Goal: Task Accomplishment & Management: Complete application form

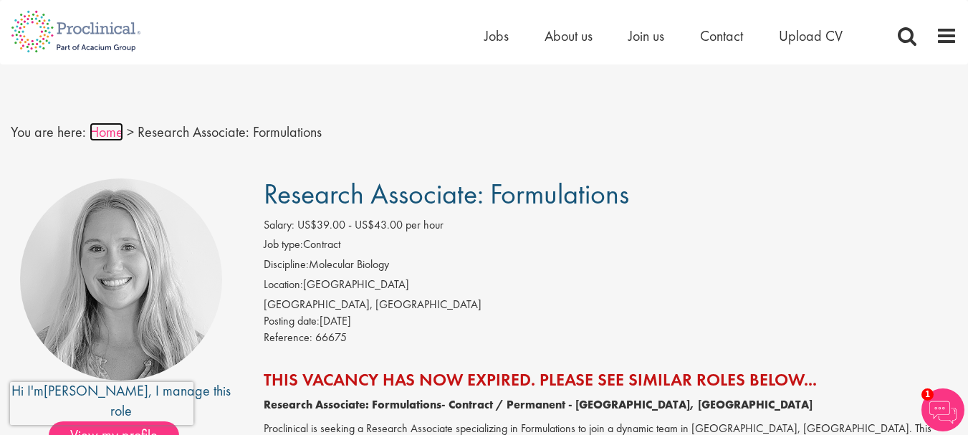
click at [112, 132] on link "Home" at bounding box center [107, 131] width 34 height 19
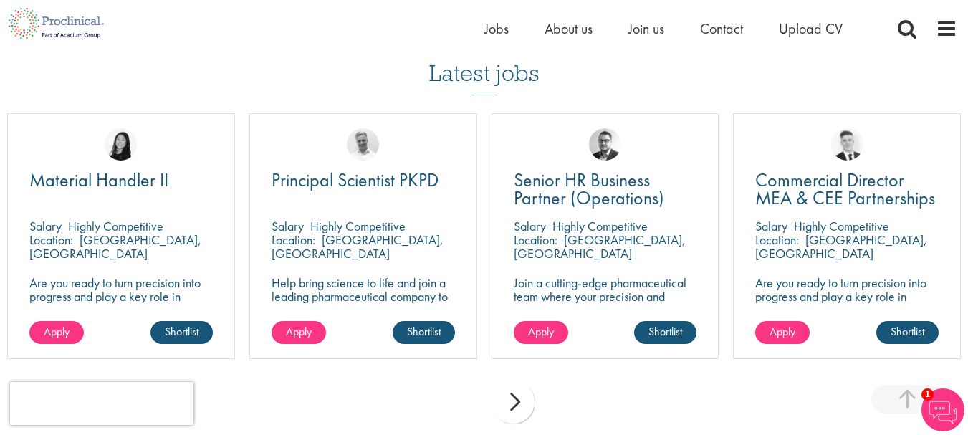
scroll to position [1003, 0]
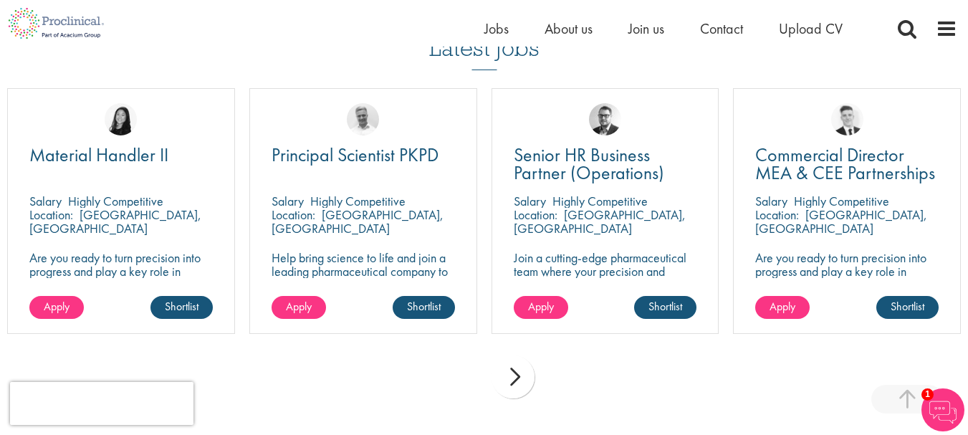
click at [516, 377] on div "next" at bounding box center [512, 376] width 43 height 43
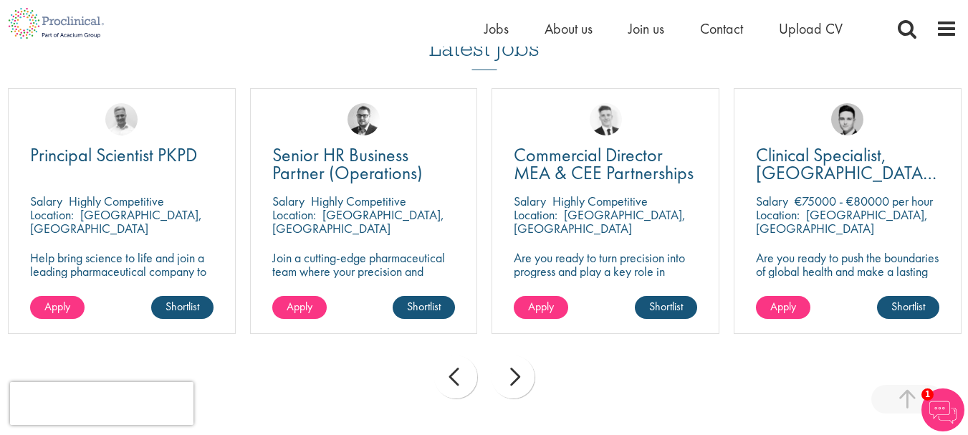
click at [516, 377] on div "next" at bounding box center [512, 376] width 43 height 43
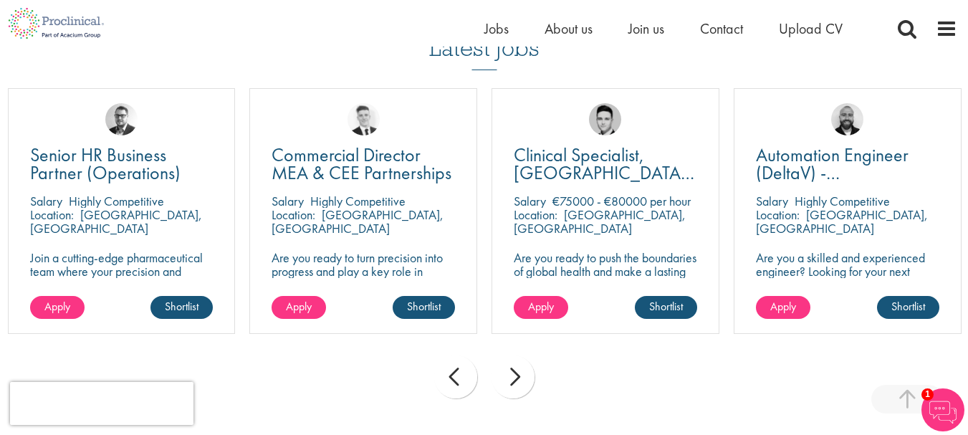
click at [516, 377] on div "next" at bounding box center [512, 376] width 43 height 43
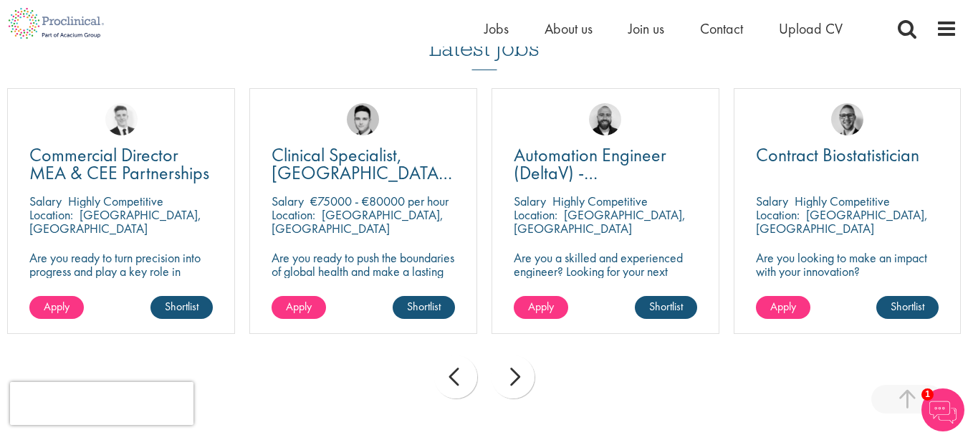
click at [516, 377] on div "next" at bounding box center [512, 376] width 43 height 43
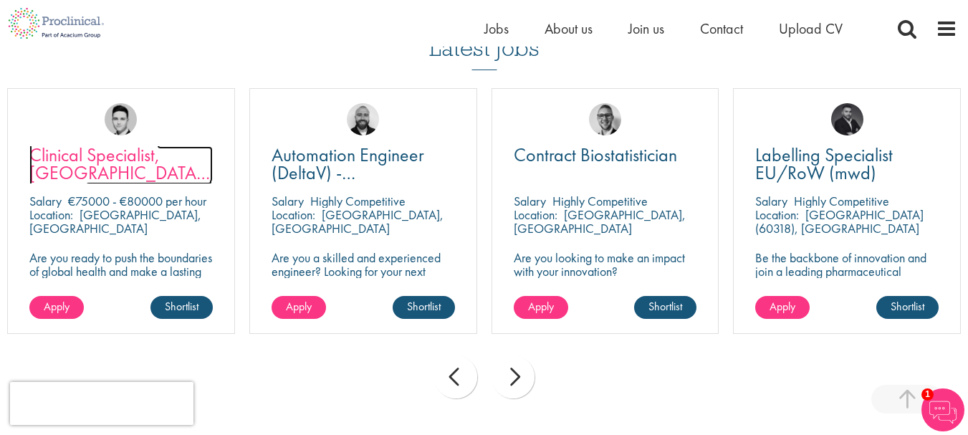
click at [106, 157] on span "Clinical Specialist, [GEOGRAPHIC_DATA] - Cardiac" at bounding box center [120, 173] width 183 height 60
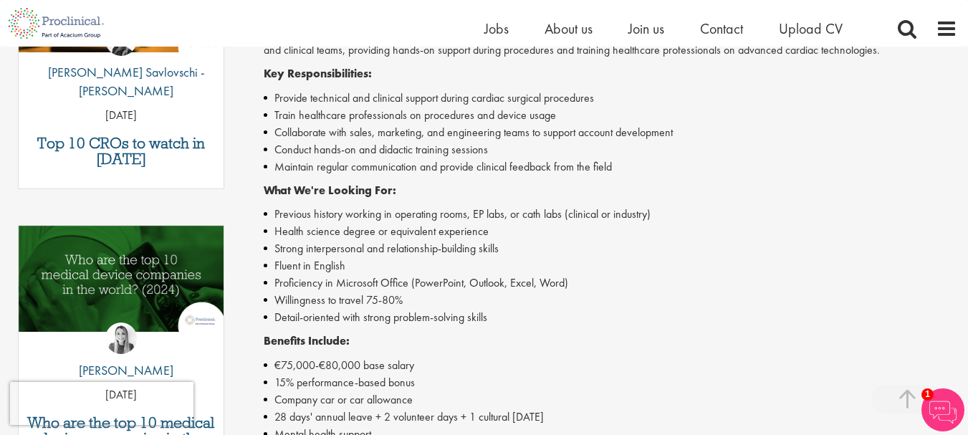
scroll to position [573, 0]
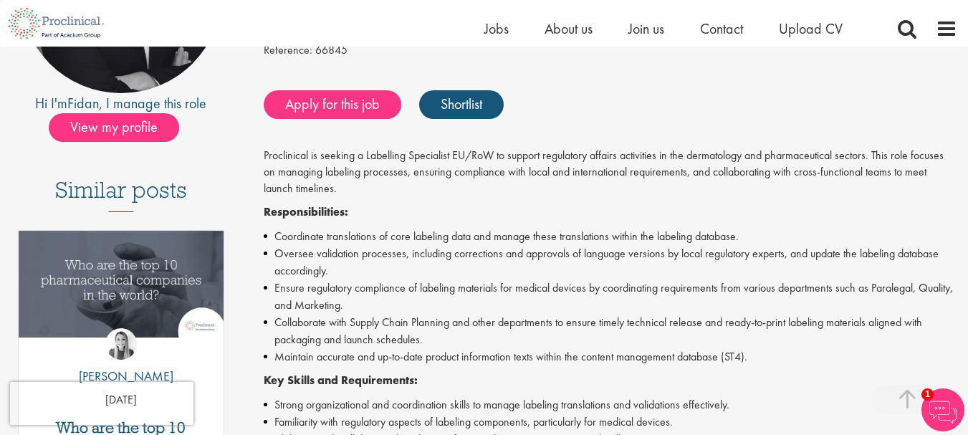
scroll to position [215, 0]
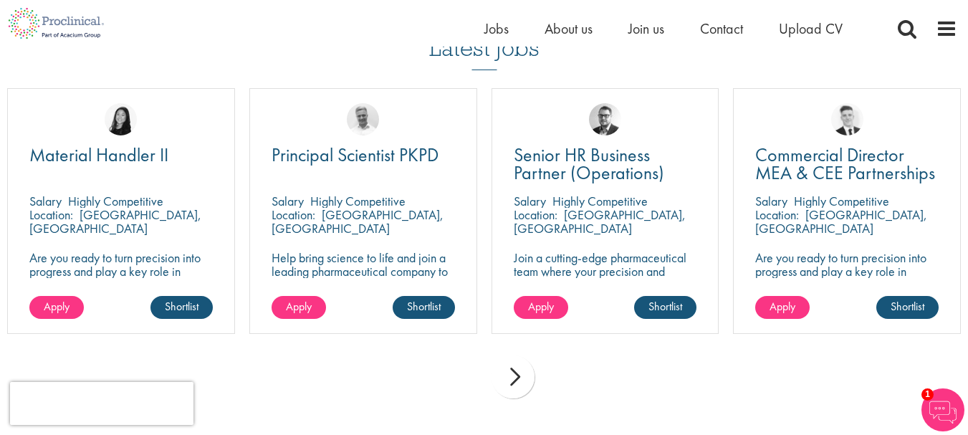
click at [518, 374] on div "next" at bounding box center [512, 376] width 43 height 43
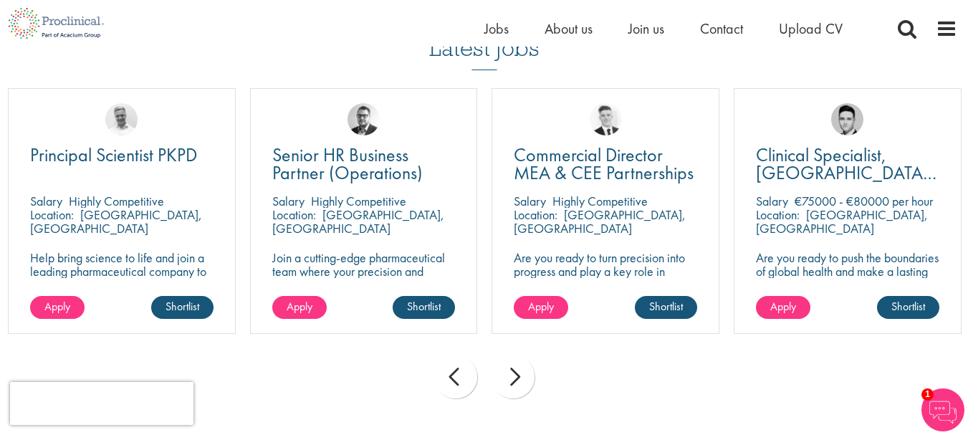
click at [518, 374] on div "next" at bounding box center [512, 376] width 43 height 43
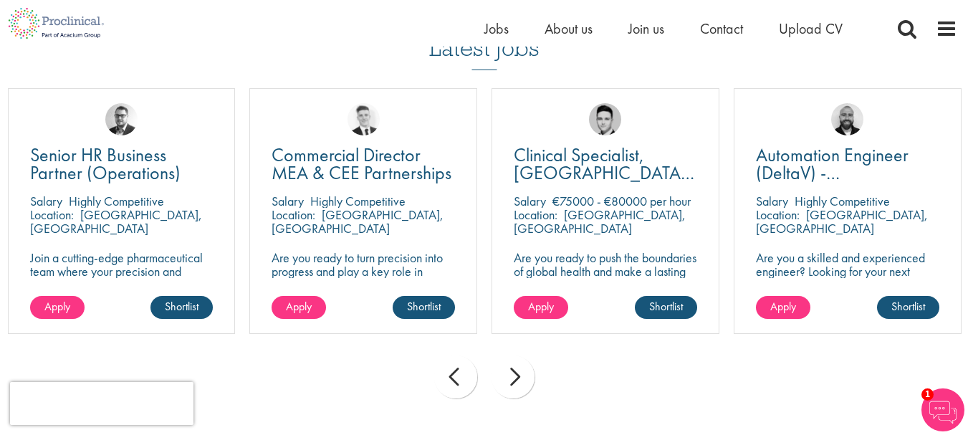
click at [518, 374] on div "next" at bounding box center [512, 376] width 43 height 43
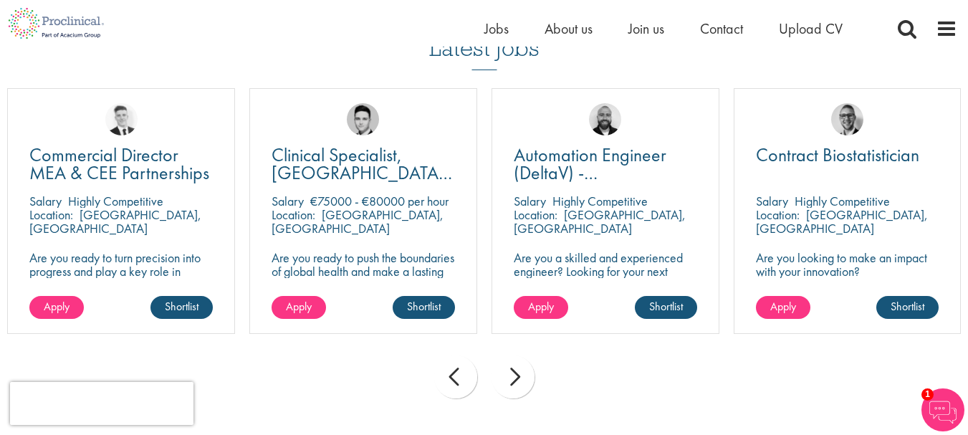
click at [518, 374] on div "next" at bounding box center [512, 376] width 43 height 43
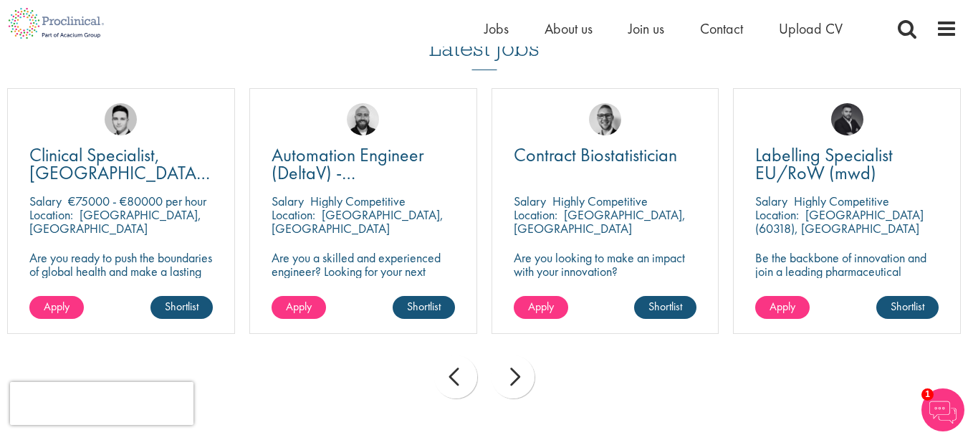
click at [518, 374] on div "next" at bounding box center [512, 376] width 43 height 43
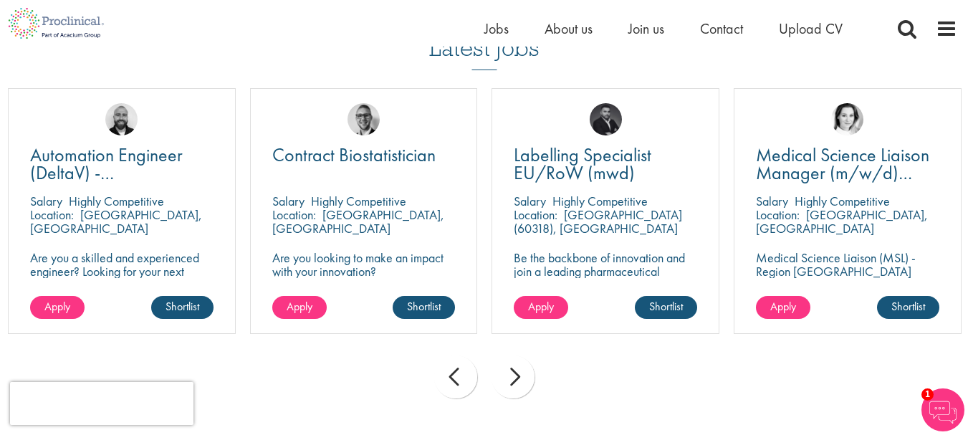
click at [518, 374] on div "next" at bounding box center [512, 376] width 43 height 43
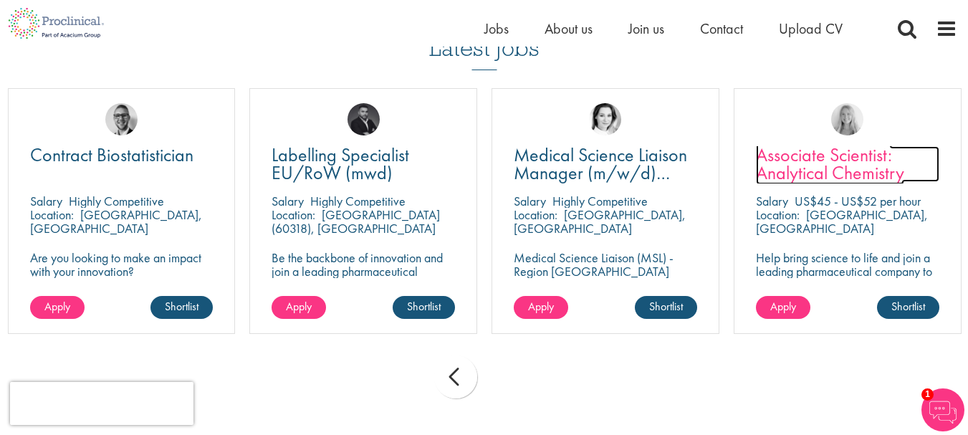
click at [779, 163] on span "Associate Scientist: Analytical Chemistry" at bounding box center [830, 164] width 148 height 42
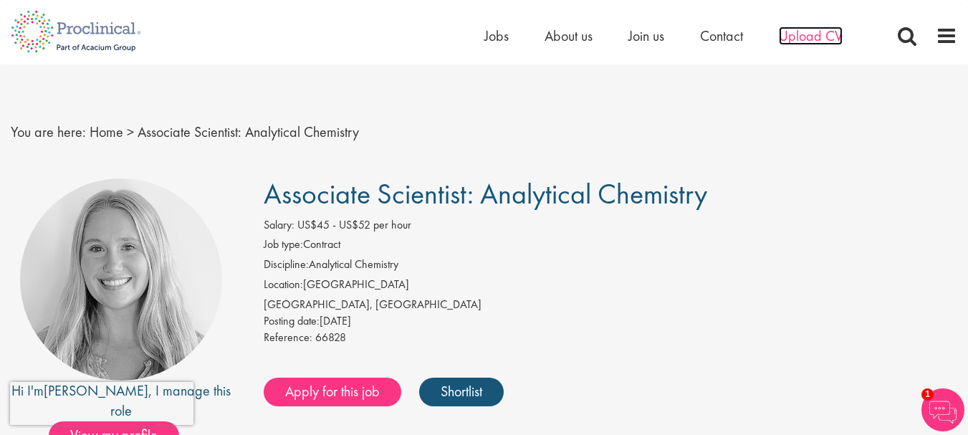
click at [794, 38] on span "Upload CV" at bounding box center [810, 35] width 64 height 19
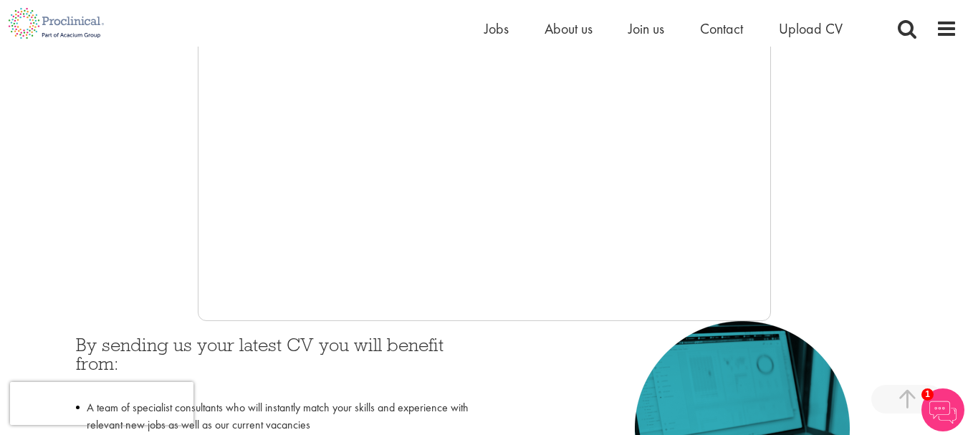
scroll to position [430, 0]
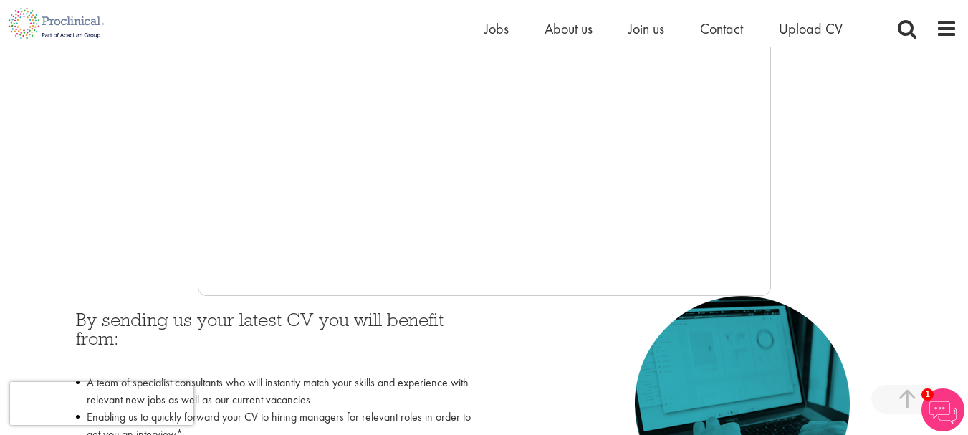
scroll to position [430, 0]
